Goal: Transaction & Acquisition: Purchase product/service

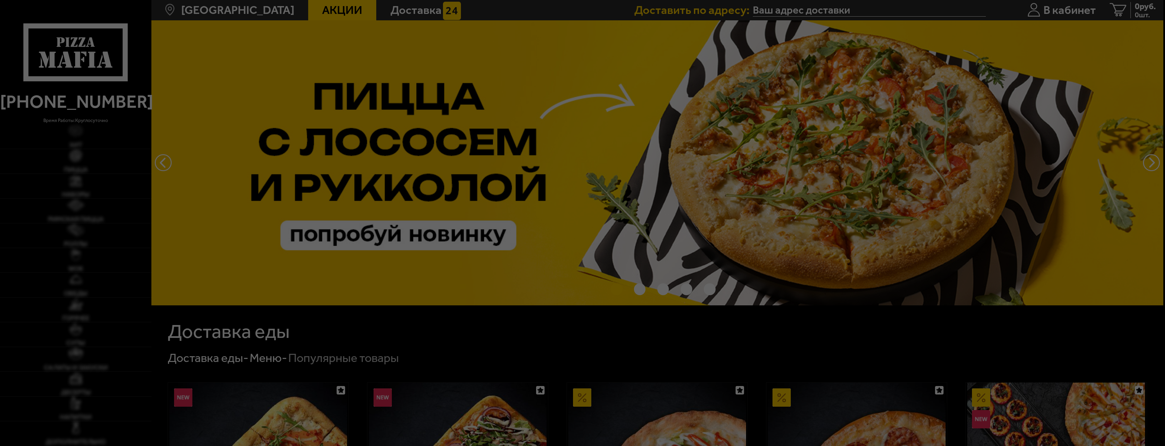
type input "[STREET_ADDRESS]"
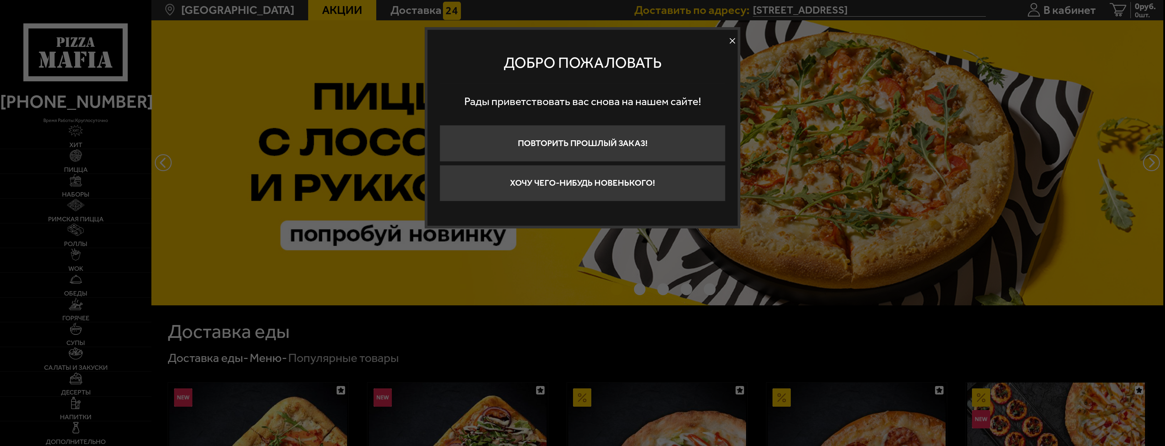
click at [153, 154] on div at bounding box center [582, 223] width 1165 height 446
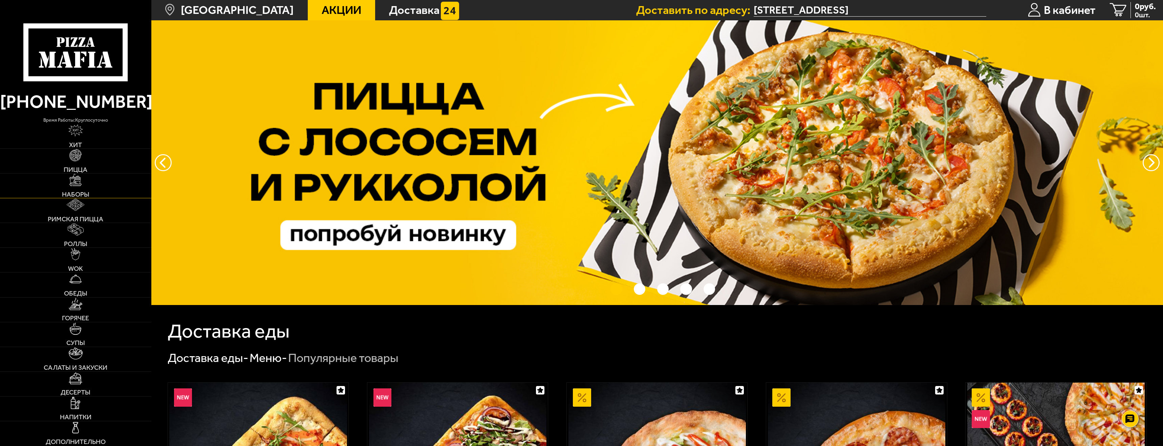
click at [91, 186] on link "Наборы" at bounding box center [75, 185] width 151 height 24
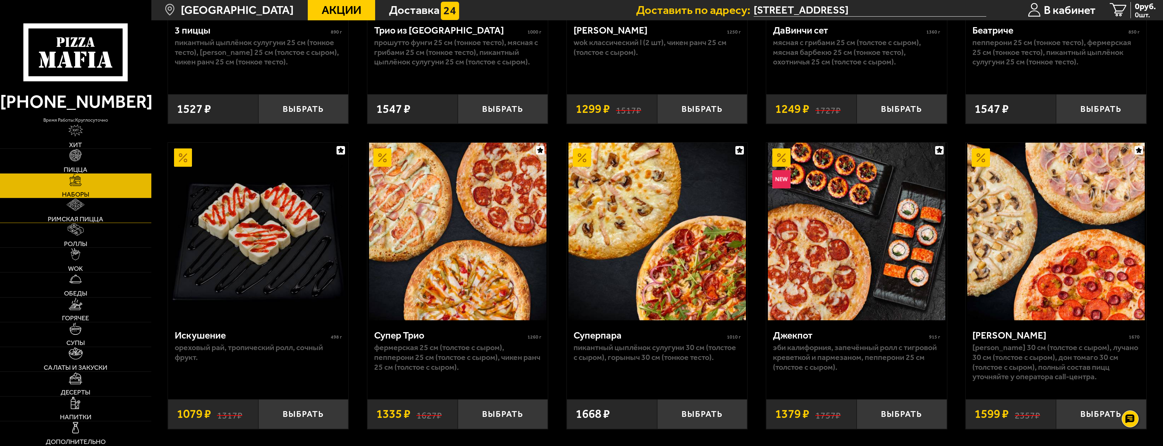
scroll to position [576, 0]
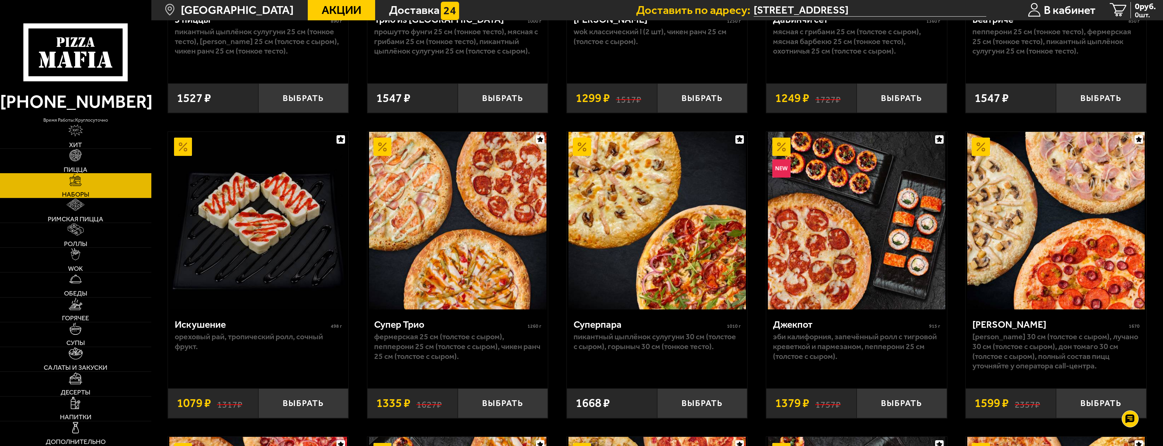
click at [77, 159] on img at bounding box center [75, 155] width 12 height 12
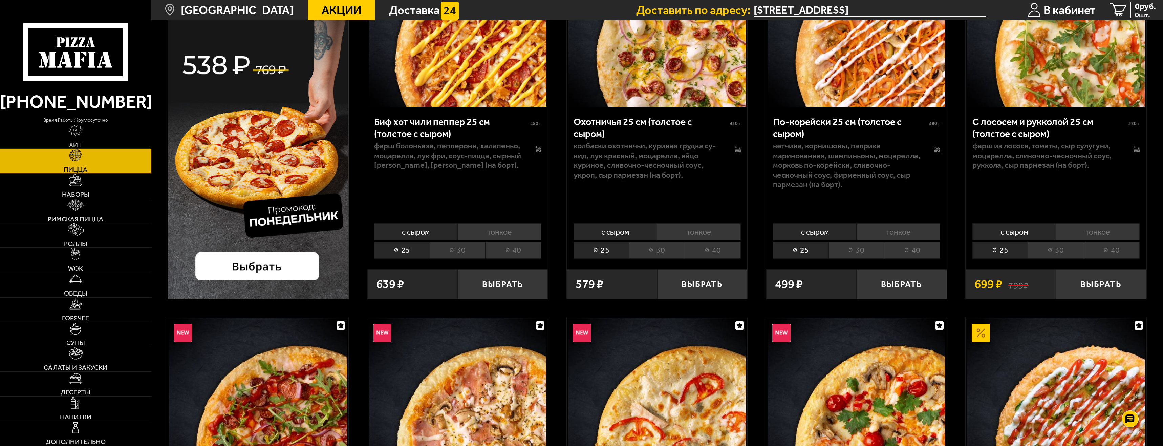
scroll to position [169, 0]
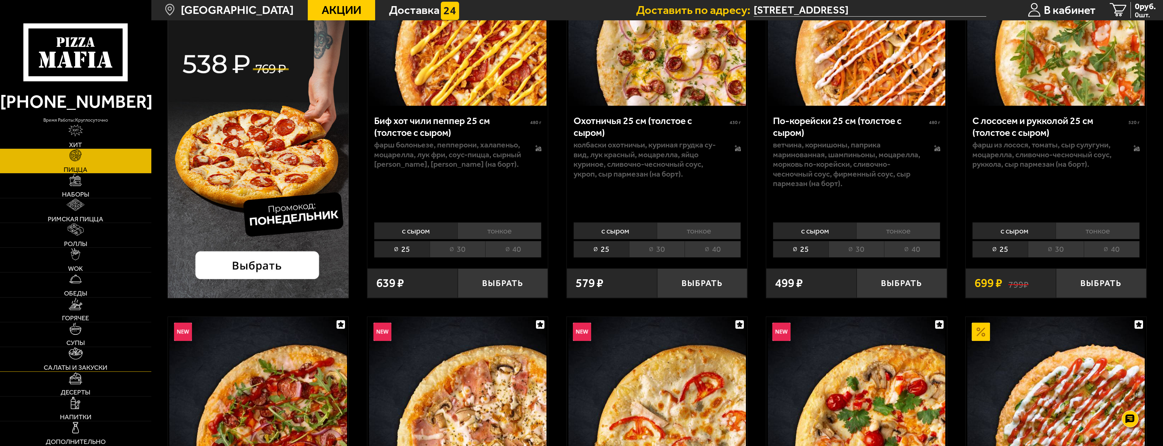
click at [116, 364] on link "Салаты и закуски" at bounding box center [75, 359] width 151 height 24
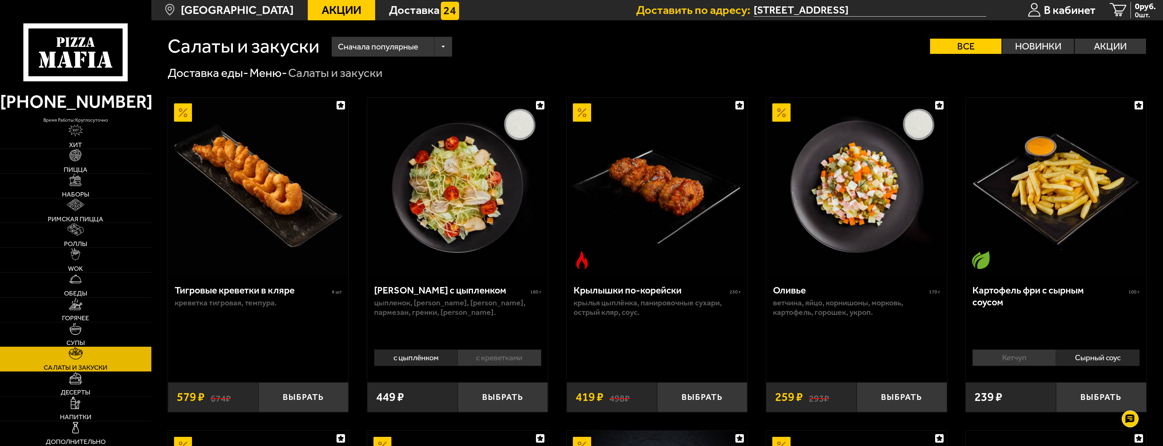
click at [114, 334] on link "Супы" at bounding box center [75, 334] width 151 height 24
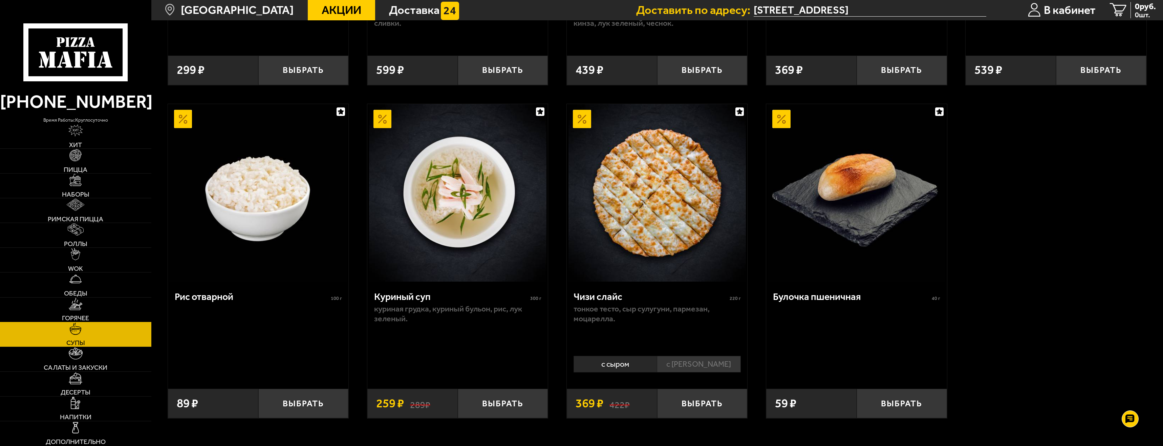
scroll to position [435, 0]
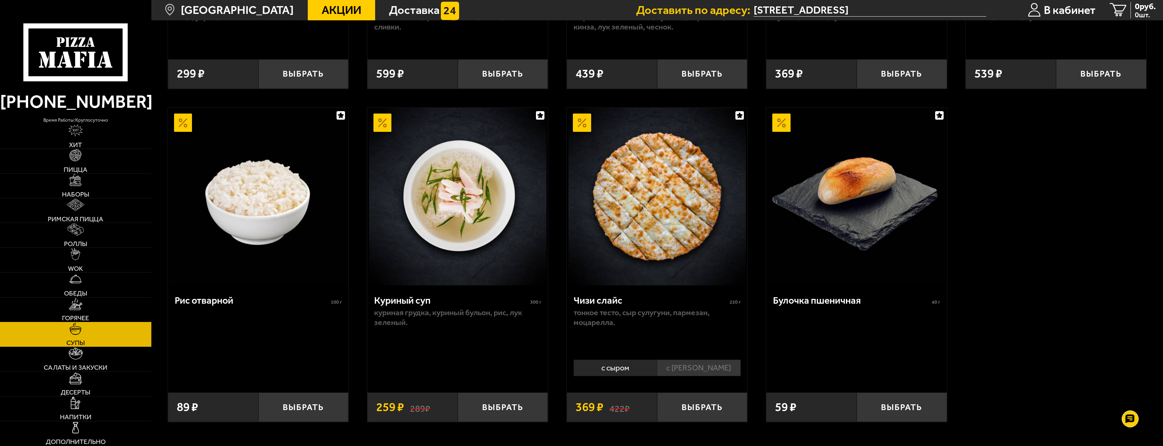
click at [113, 309] on link "Горячее" at bounding box center [75, 309] width 151 height 24
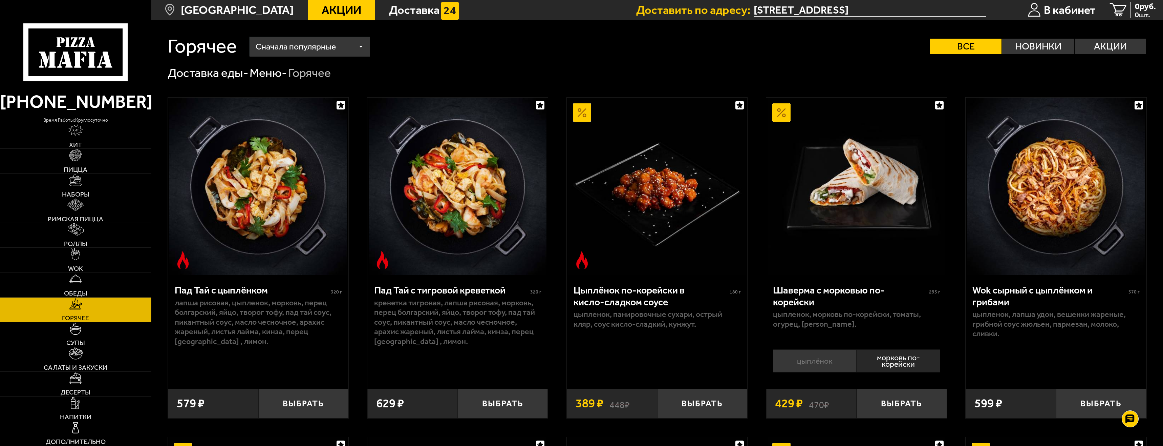
click at [84, 181] on link "Наборы" at bounding box center [75, 185] width 151 height 24
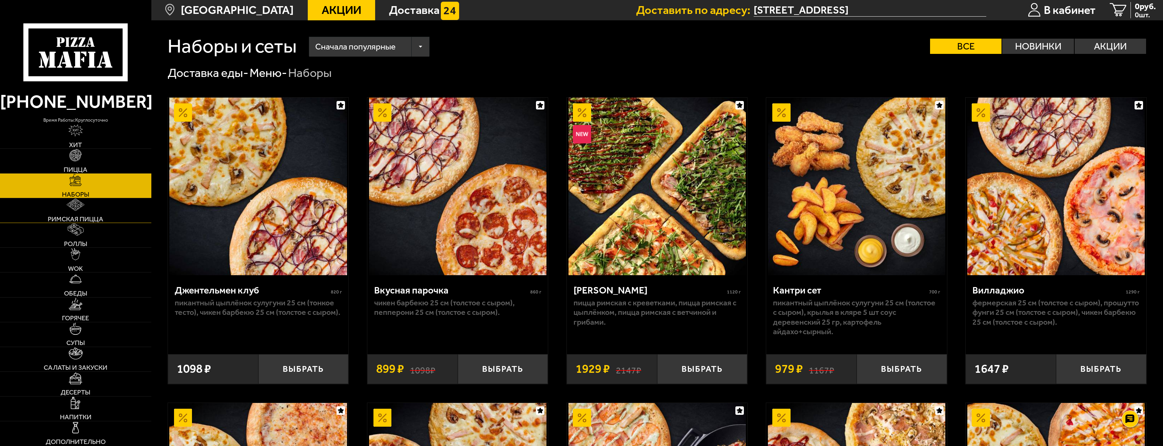
click at [90, 211] on link "Римская пицца" at bounding box center [75, 210] width 151 height 24
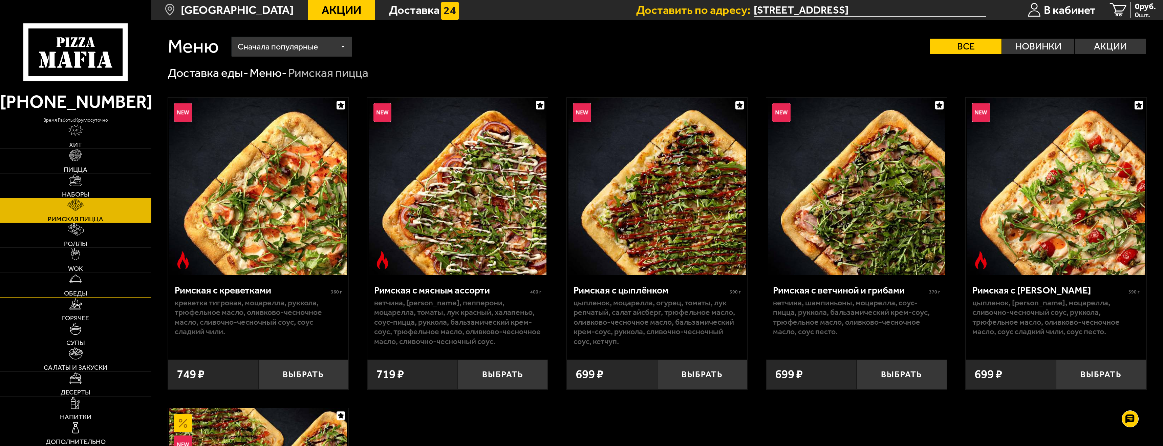
click at [93, 283] on link "Обеды" at bounding box center [75, 284] width 151 height 24
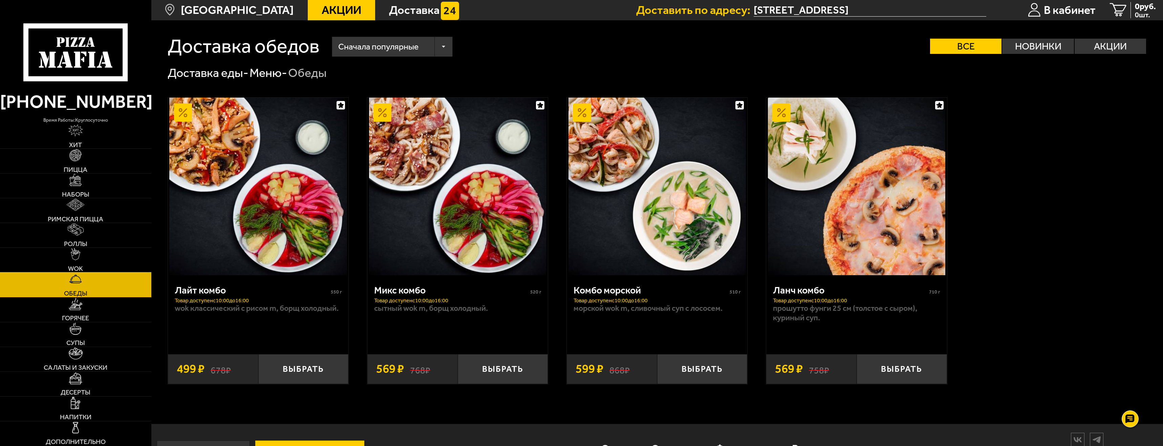
click at [92, 259] on link "WOK" at bounding box center [75, 260] width 151 height 24
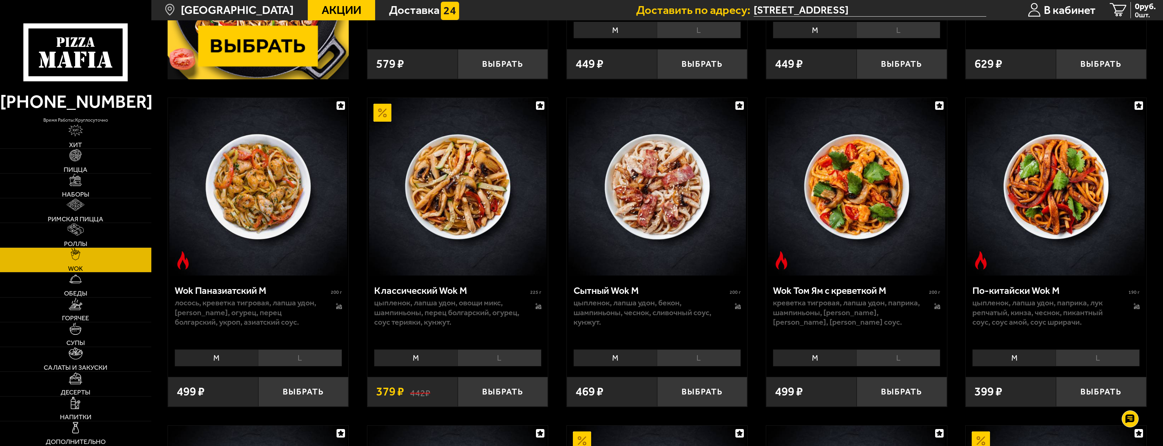
scroll to position [406, 0]
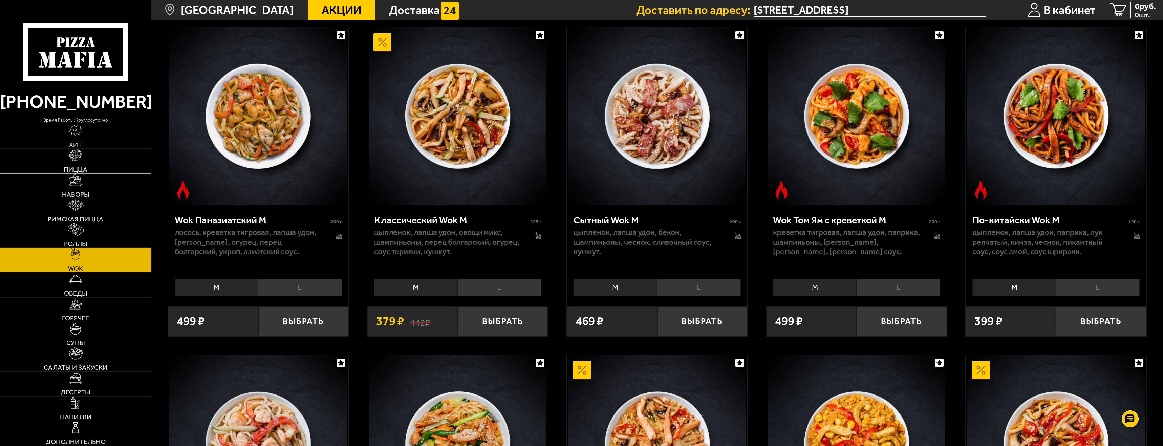
click at [91, 159] on link "Пицца" at bounding box center [75, 161] width 151 height 24
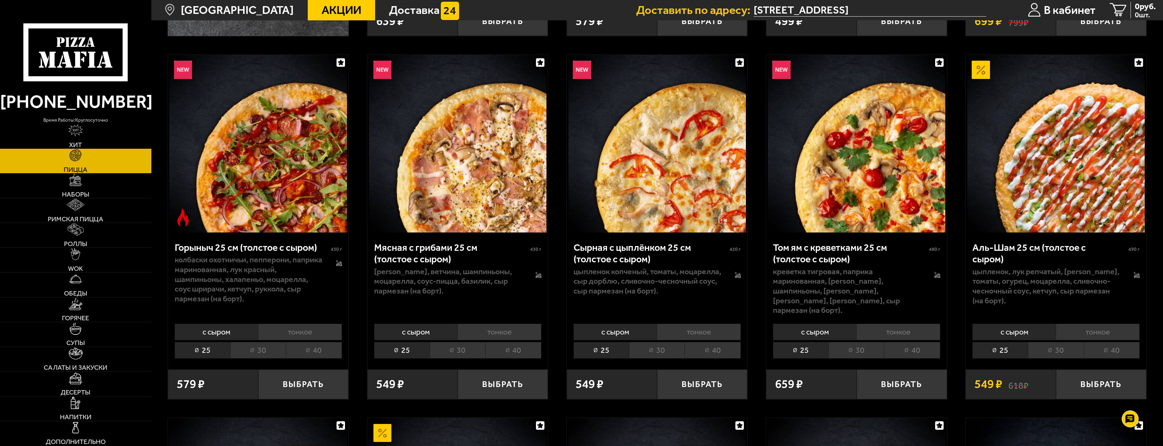
scroll to position [440, 0]
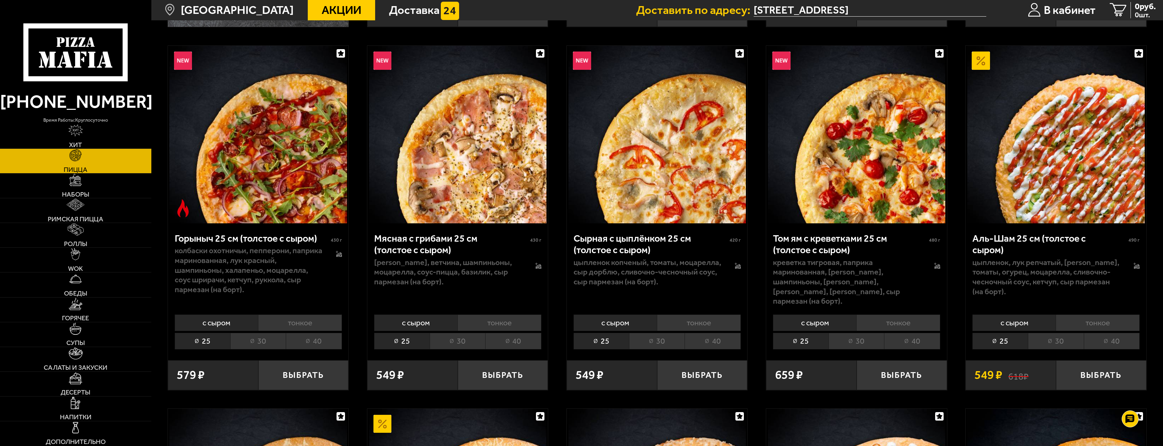
click at [706, 341] on li "40" at bounding box center [713, 341] width 56 height 17
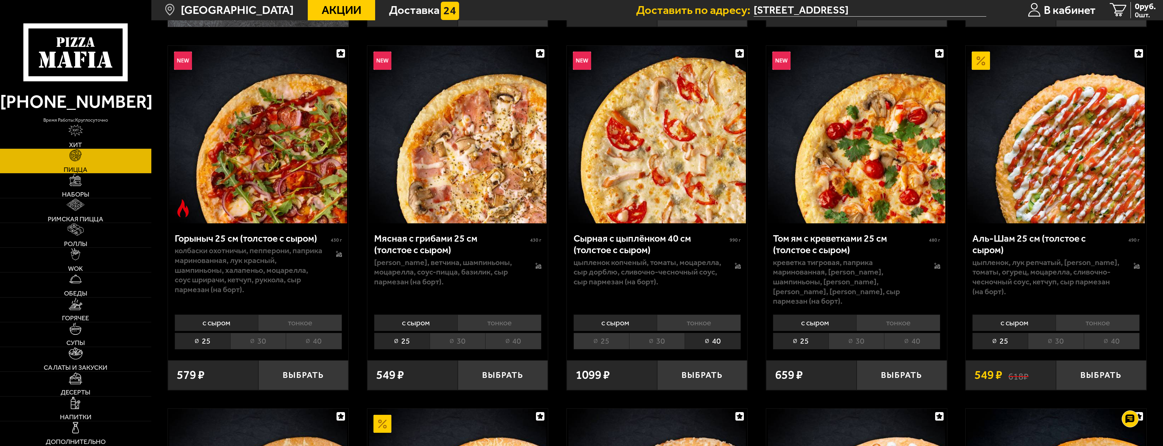
click at [670, 340] on li "30" at bounding box center [657, 341] width 56 height 17
click at [721, 340] on li "40" at bounding box center [713, 341] width 56 height 17
click at [613, 340] on li "25" at bounding box center [602, 341] width 56 height 17
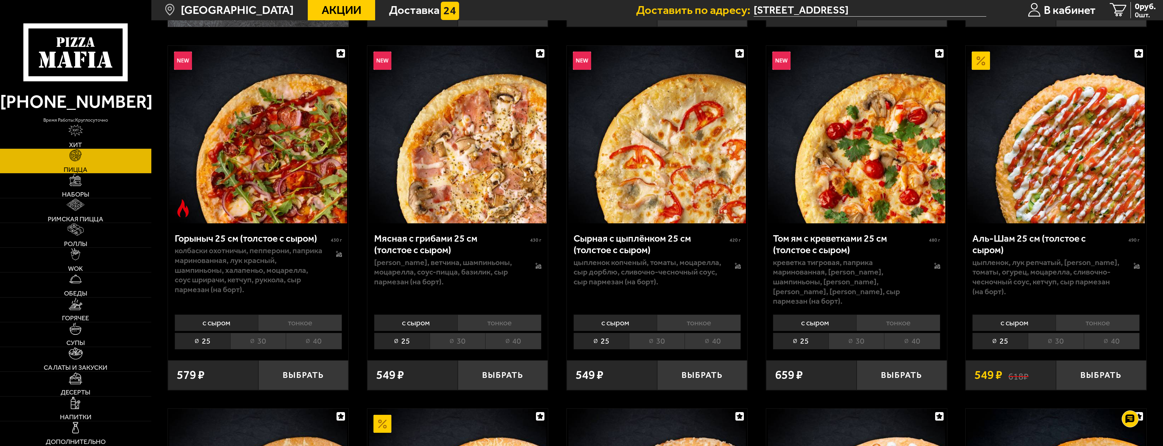
click at [711, 340] on li "40" at bounding box center [713, 341] width 56 height 17
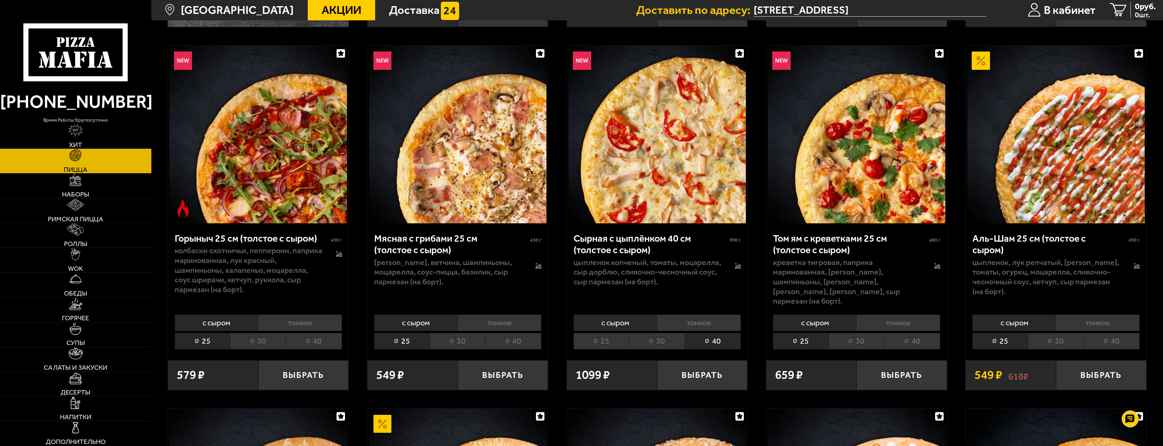
click at [613, 342] on li "25" at bounding box center [602, 341] width 56 height 17
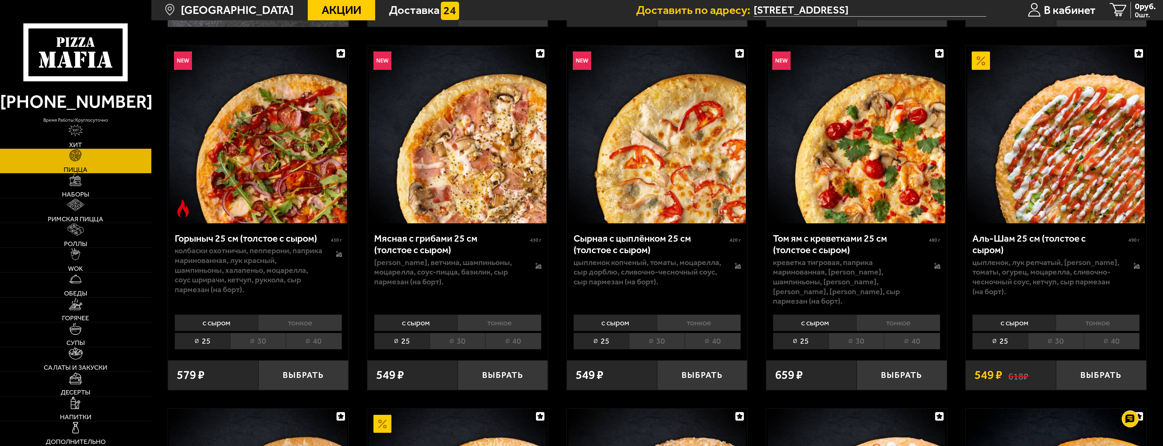
click at [724, 341] on li "40" at bounding box center [713, 341] width 56 height 17
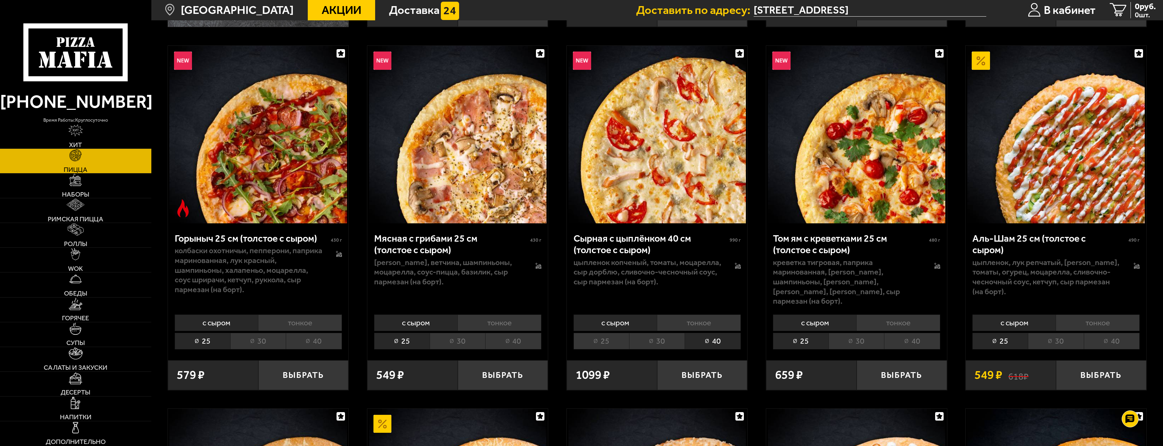
click at [611, 341] on li "25" at bounding box center [602, 341] width 56 height 17
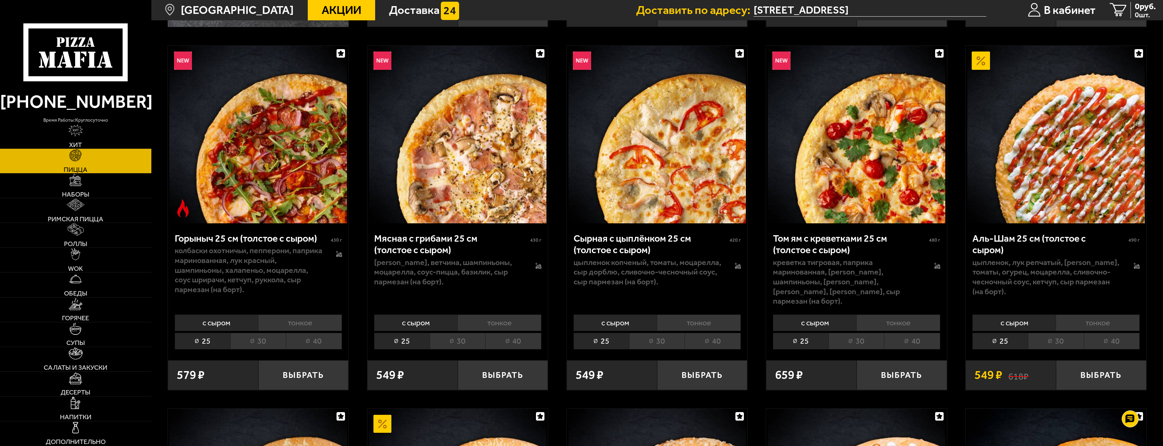
click at [716, 340] on li "40" at bounding box center [713, 341] width 56 height 17
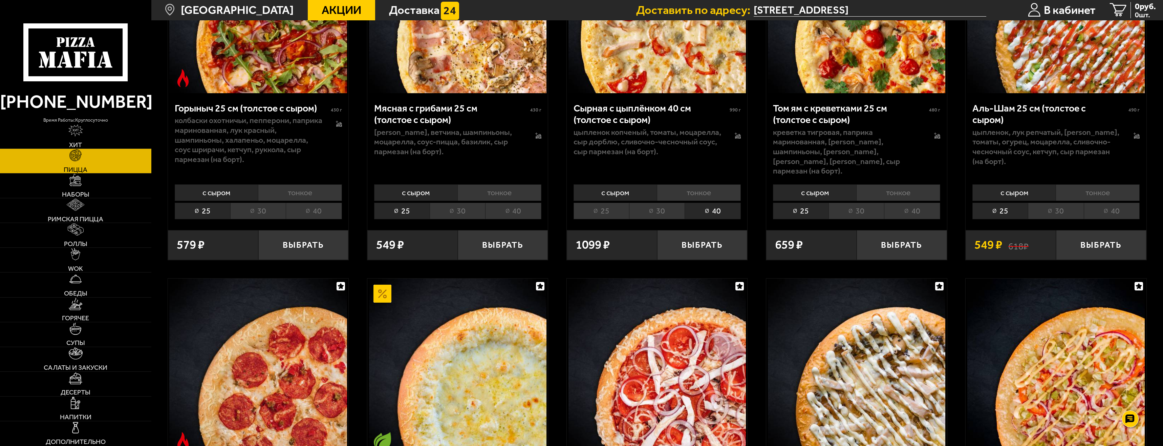
scroll to position [576, 0]
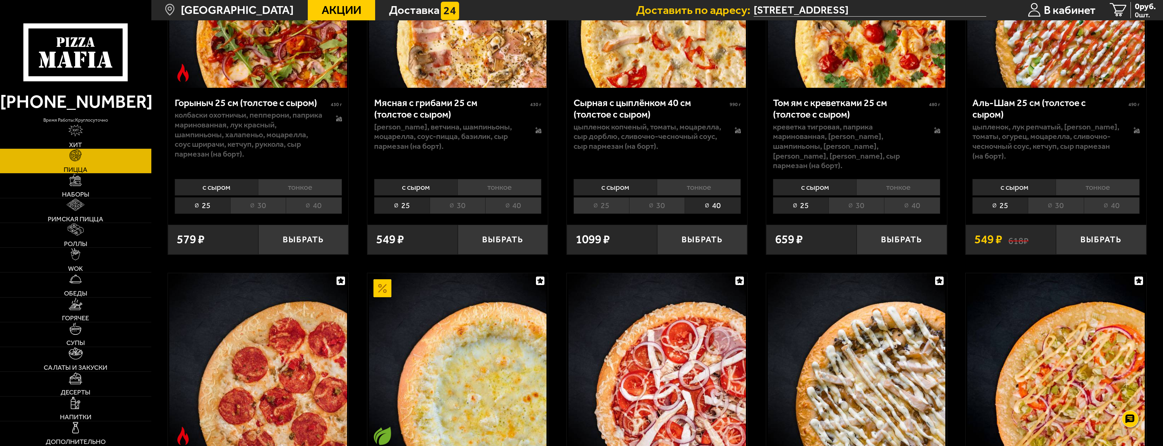
click at [1118, 206] on li "40" at bounding box center [1112, 205] width 56 height 17
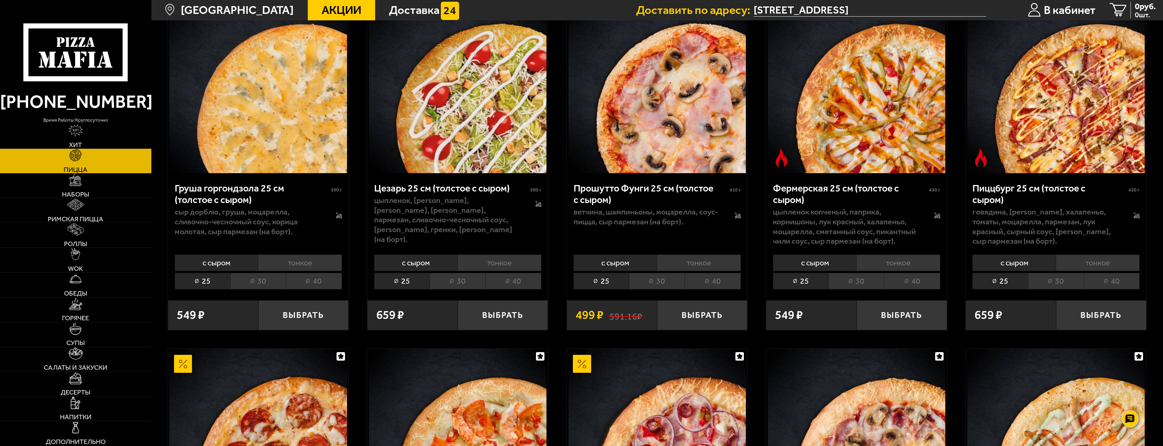
scroll to position [1219, 0]
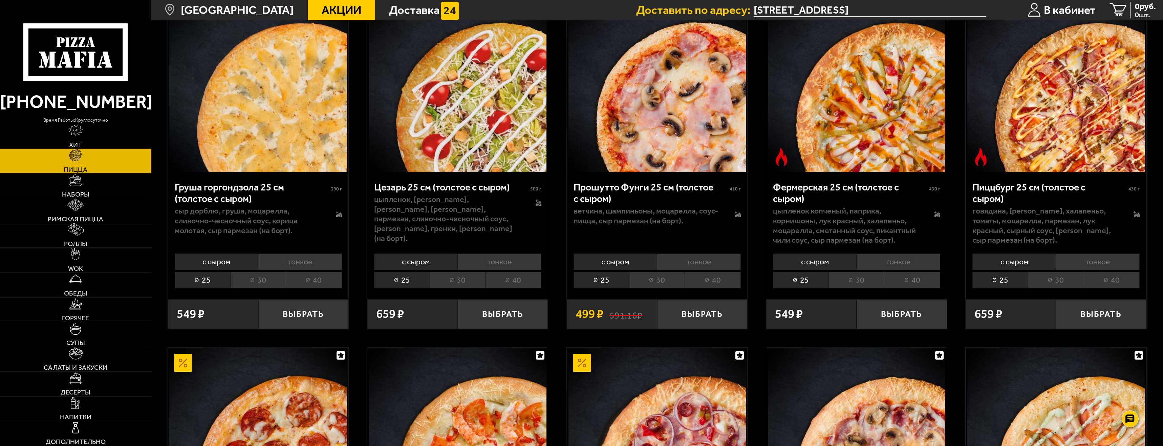
click at [714, 283] on li "40" at bounding box center [713, 280] width 56 height 17
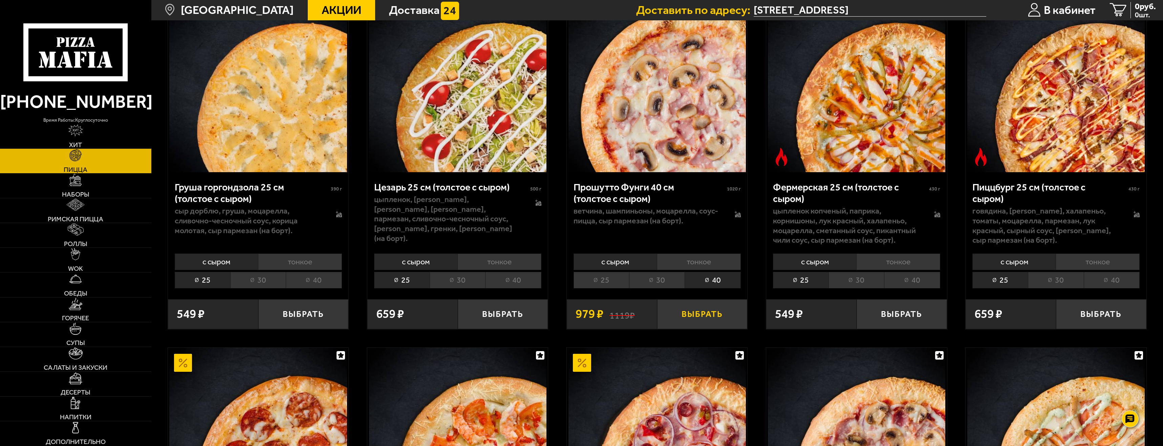
click at [709, 317] on button "Выбрать" at bounding box center [702, 314] width 90 height 30
click at [1130, 8] on span "979 руб." at bounding box center [1141, 6] width 30 height 8
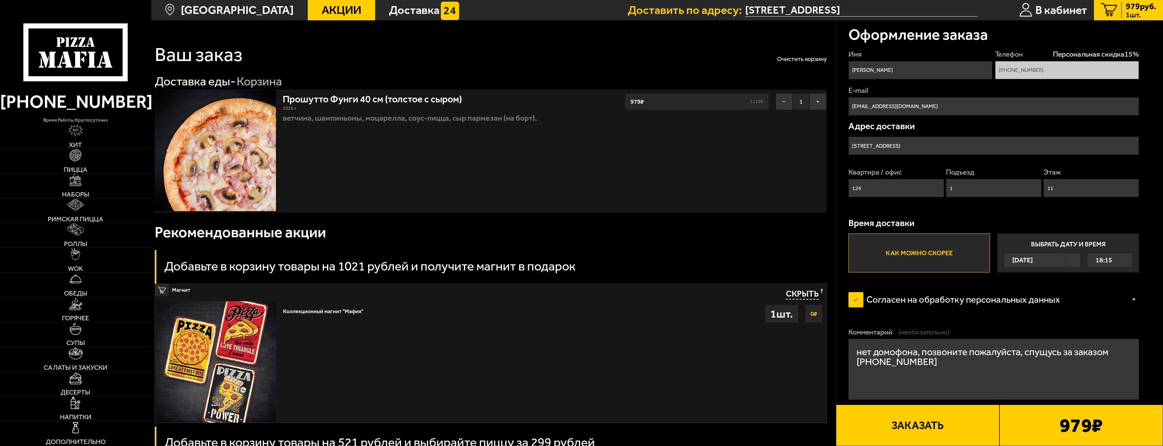
click at [957, 419] on button "Заказать" at bounding box center [918, 424] width 164 height 41
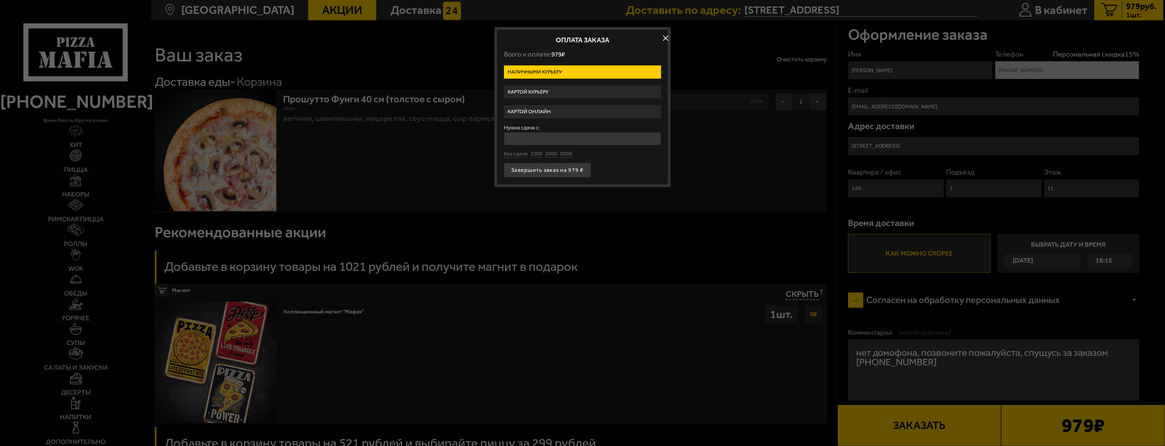
click at [549, 108] on label "Картой онлайн" at bounding box center [582, 111] width 157 height 13
click at [0, 0] on input "Картой онлайн" at bounding box center [0, 0] width 0 height 0
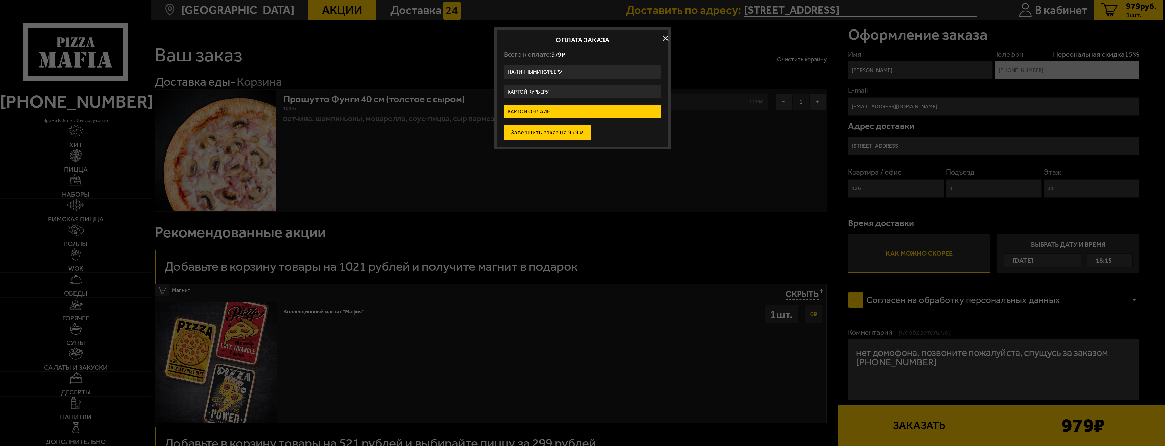
click at [550, 130] on button "Завершить заказ на 979 ₽" at bounding box center [547, 132] width 87 height 15
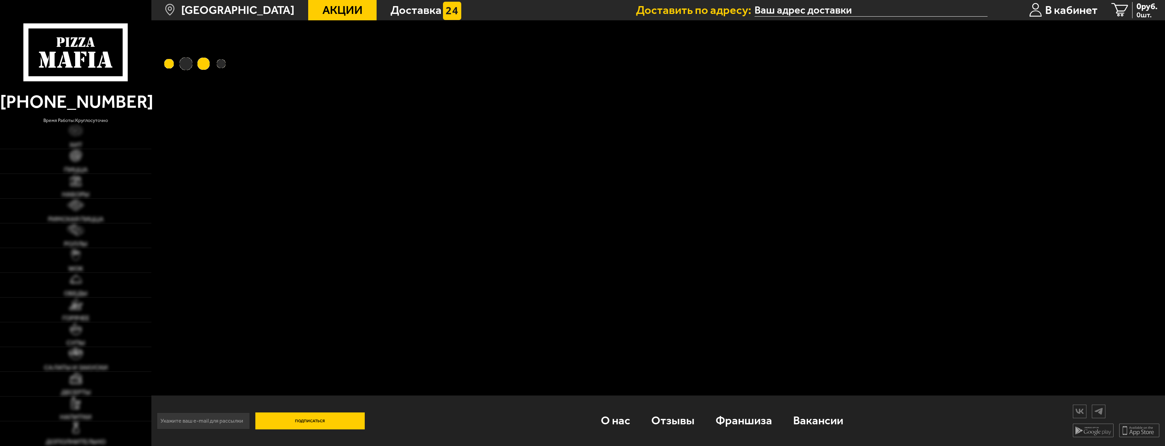
type input "[STREET_ADDRESS]"
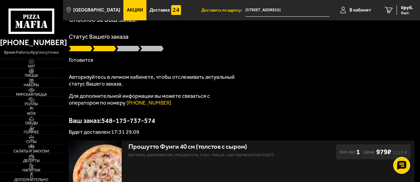
scroll to position [34, 0]
